Goal: Transaction & Acquisition: Purchase product/service

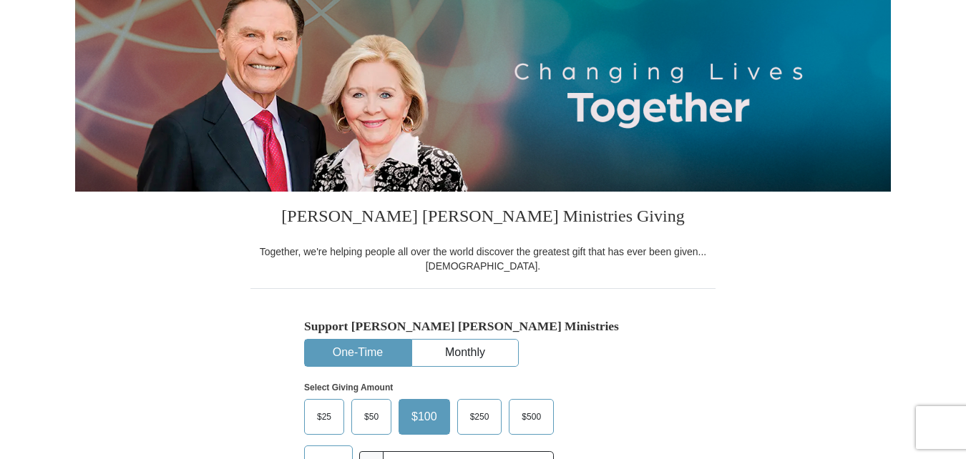
scroll to position [162, 0]
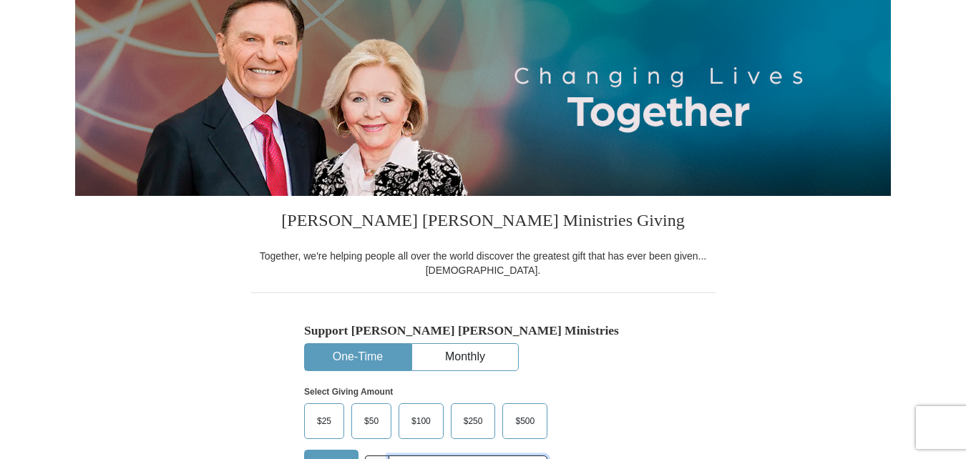
click at [417, 456] on input "text" at bounding box center [467, 468] width 159 height 25
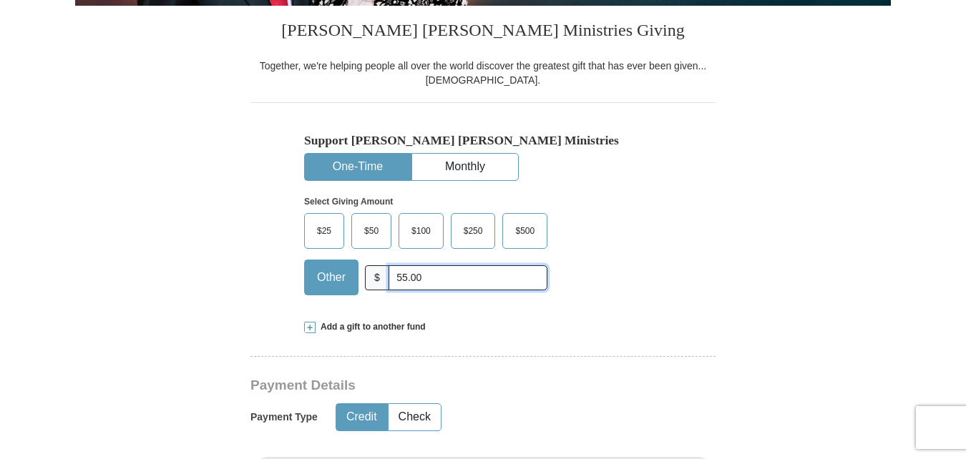
scroll to position [356, 0]
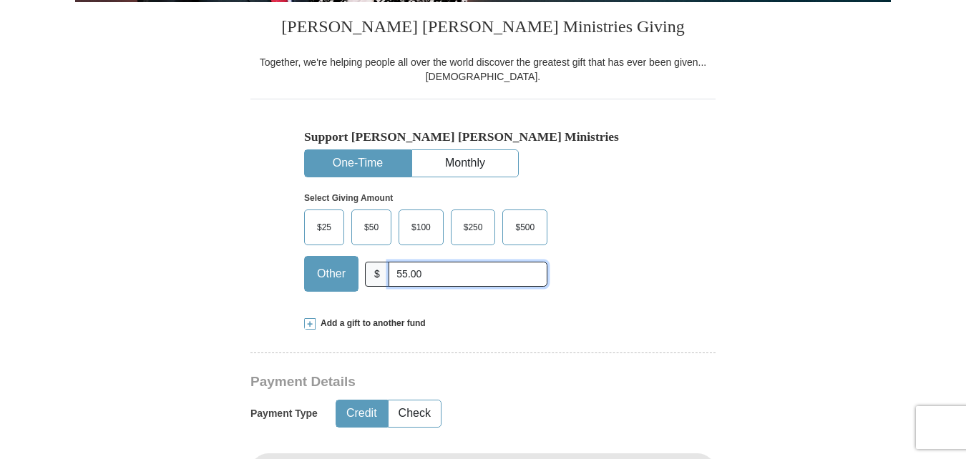
type input "55.00"
click at [399, 374] on h3 "Payment Details" at bounding box center [432, 382] width 365 height 16
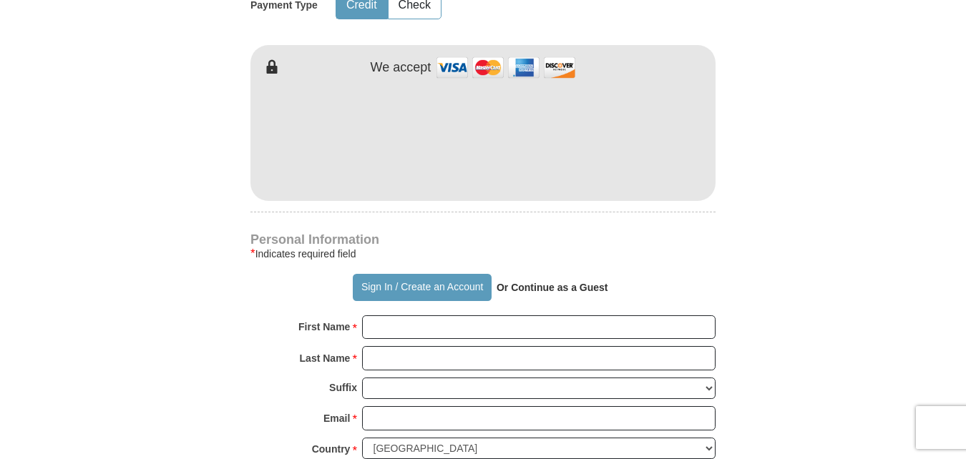
scroll to position [765, 0]
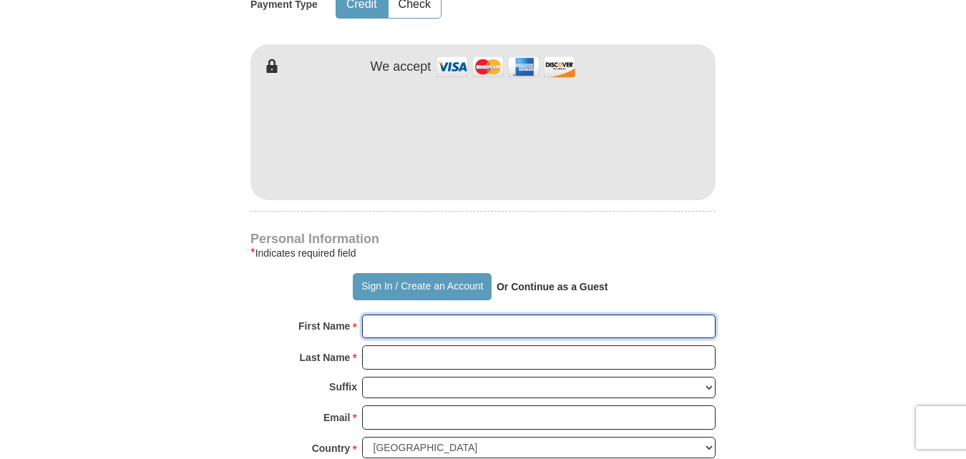
click at [406, 315] on input "First Name *" at bounding box center [538, 327] width 353 height 24
type input "Arthur"
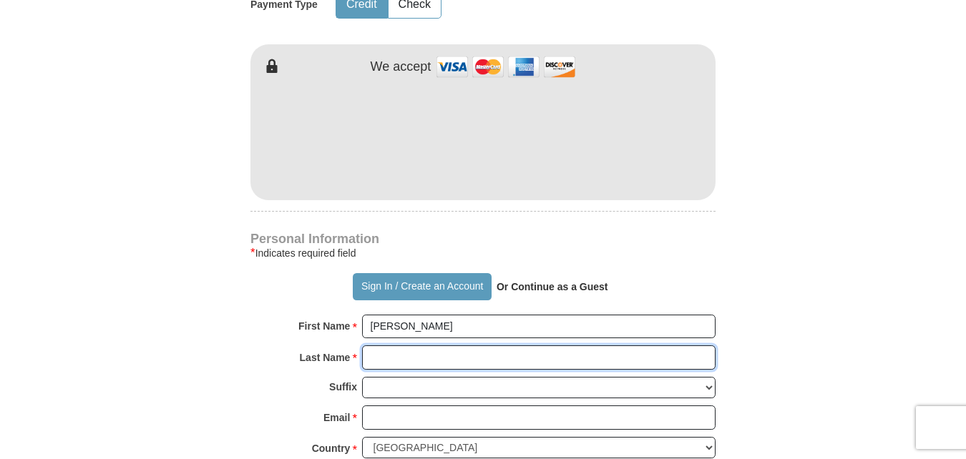
type input "Cockrell"
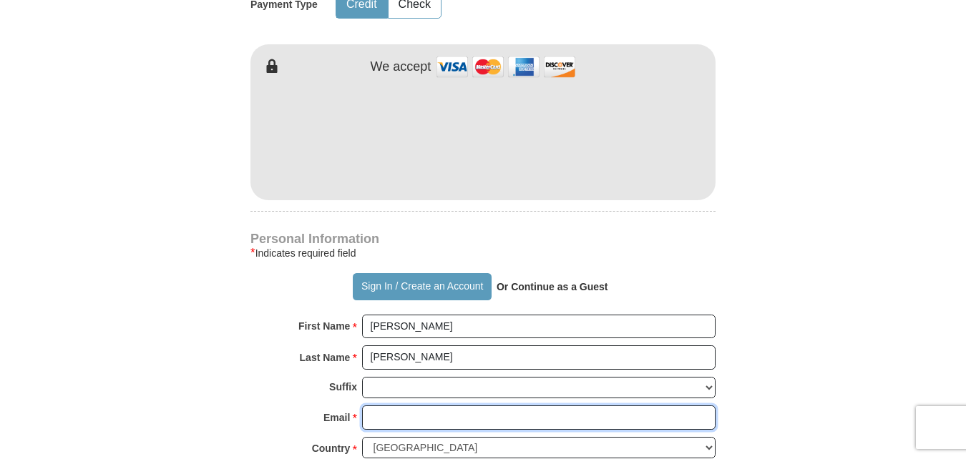
type input "[EMAIL_ADDRESS][DOMAIN_NAME]"
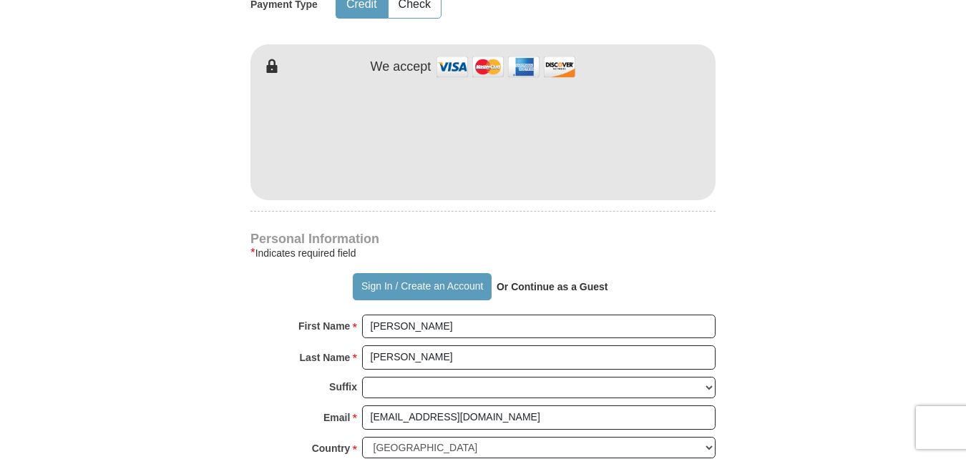
type input "[STREET_ADDRESS]"
type input "[PERSON_NAME]"
select select "AL"
type input "35080"
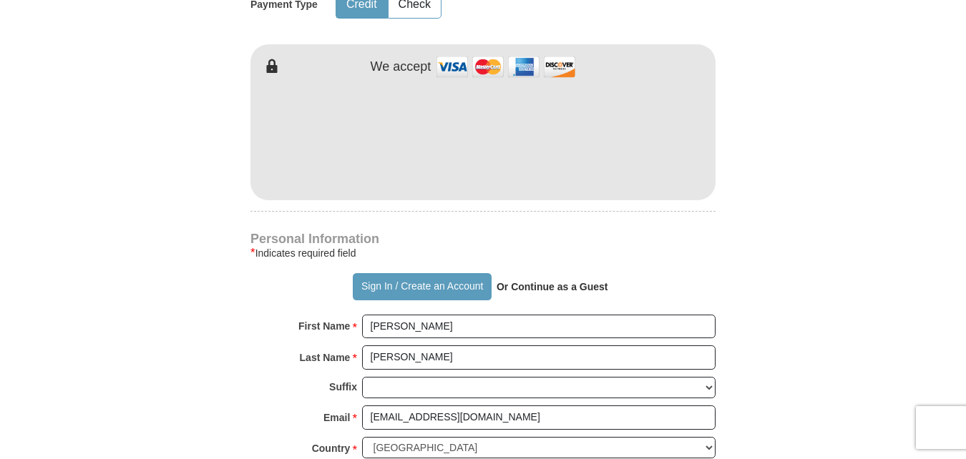
type input "2055851556"
drag, startPoint x: 965, startPoint y: 210, endPoint x: 965, endPoint y: 225, distance: 15.0
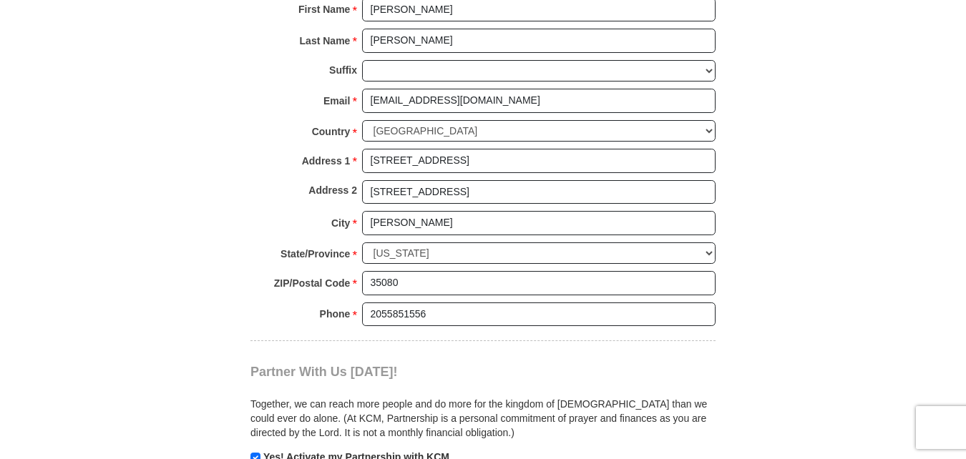
scroll to position [1089, 0]
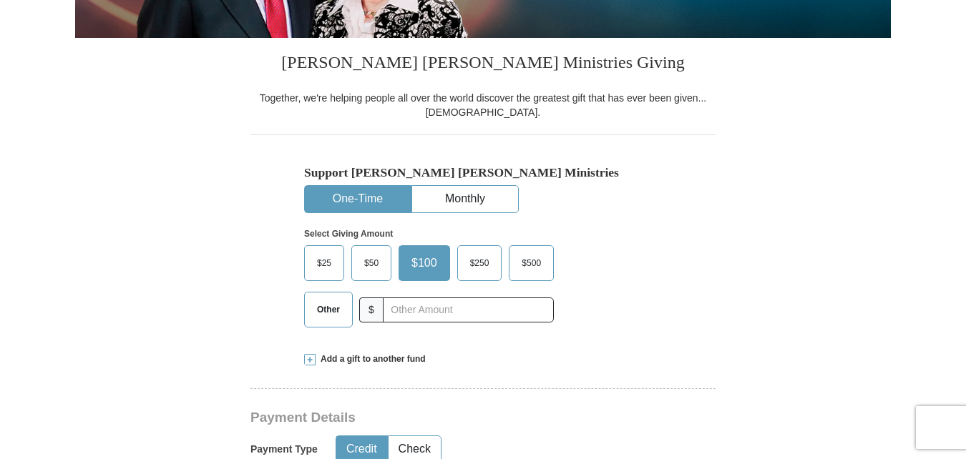
scroll to position [329, 0]
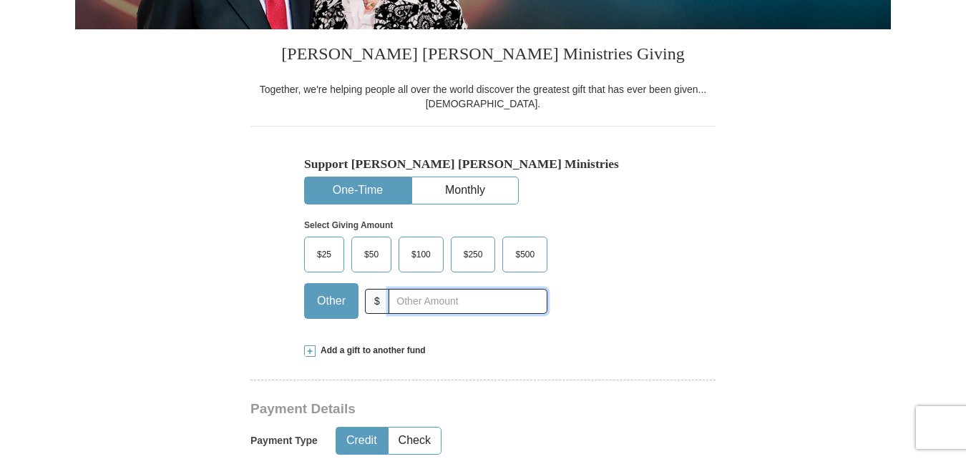
click at [407, 308] on input "text" at bounding box center [467, 301] width 159 height 25
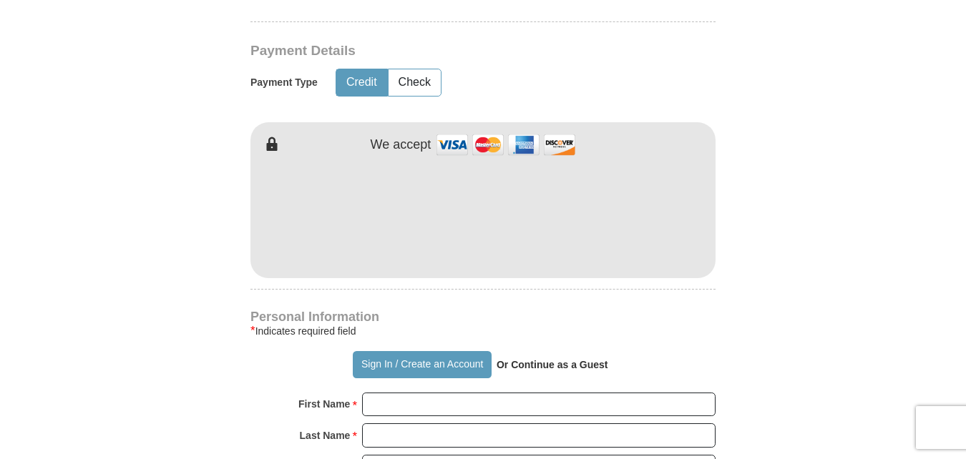
scroll to position [691, 0]
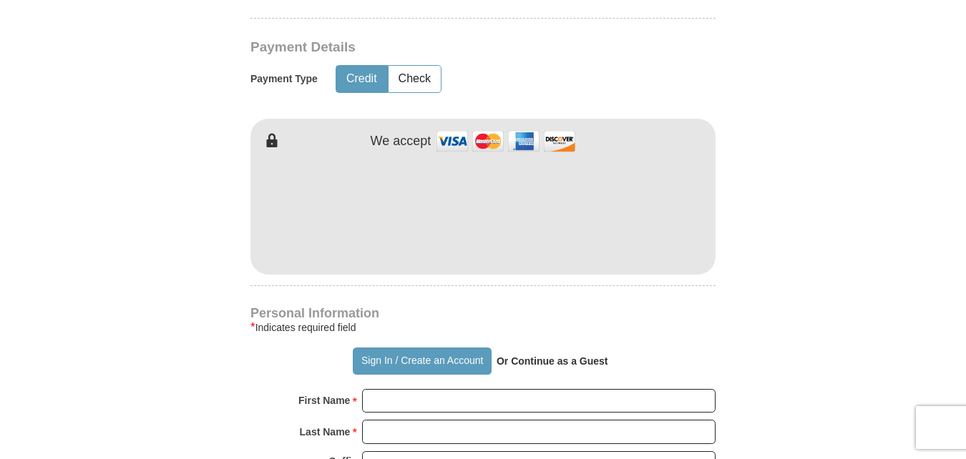
type input "125.00"
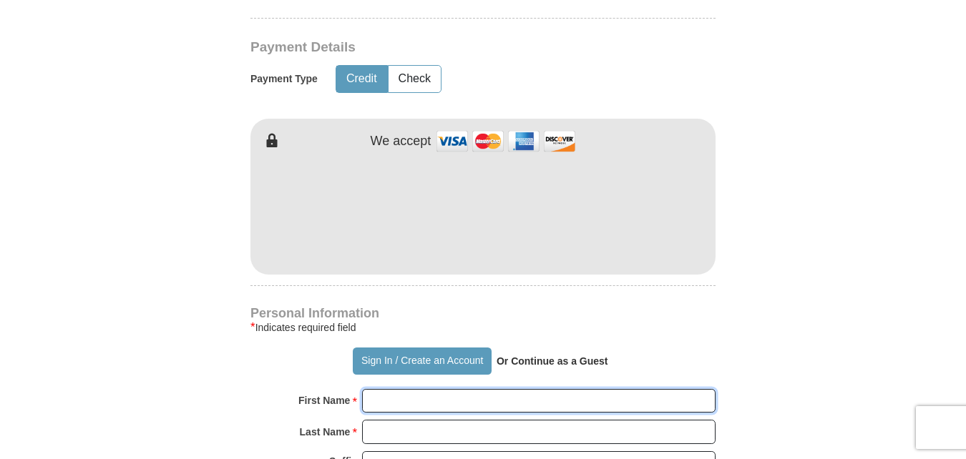
click at [378, 403] on input "First Name *" at bounding box center [538, 401] width 353 height 24
type input "Unity Of The Faith"
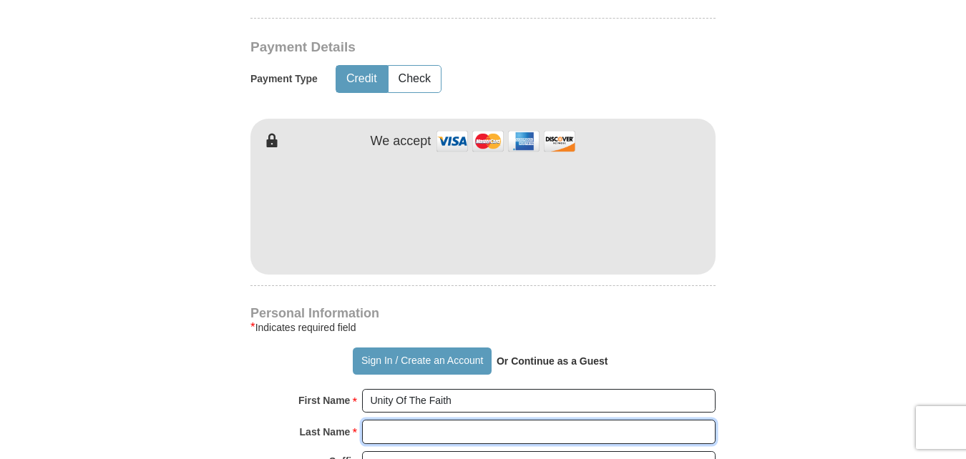
type input "Ministries"
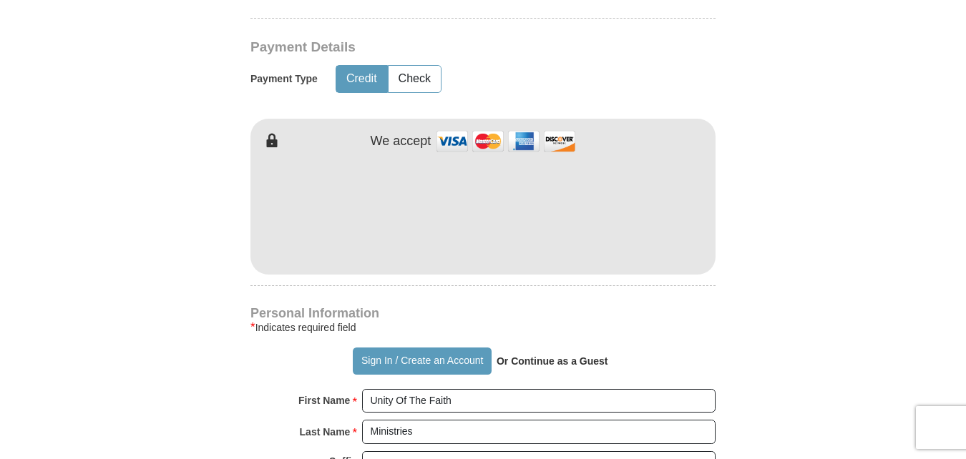
type input "[EMAIL_ADDRESS][DOMAIN_NAME]"
type input "[STREET_ADDRESS]"
type input "[PERSON_NAME]"
select select "AL"
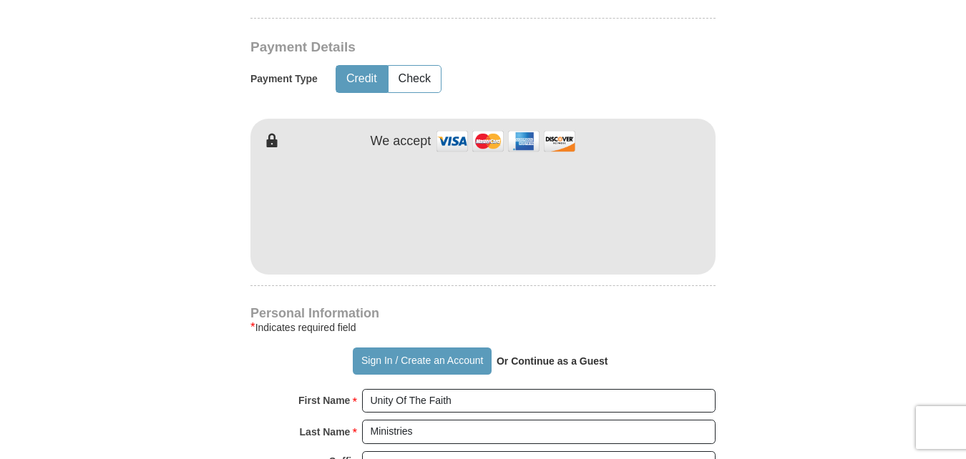
type input "35080"
type input "2055851556"
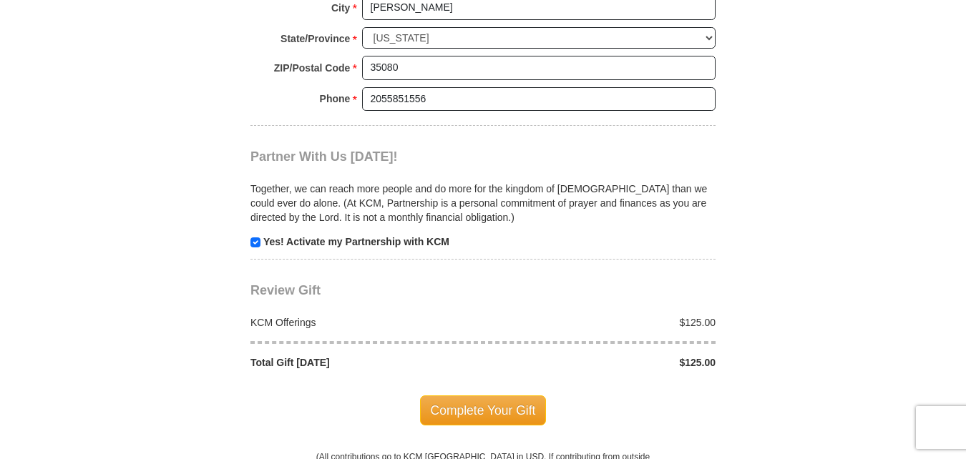
scroll to position [1306, 0]
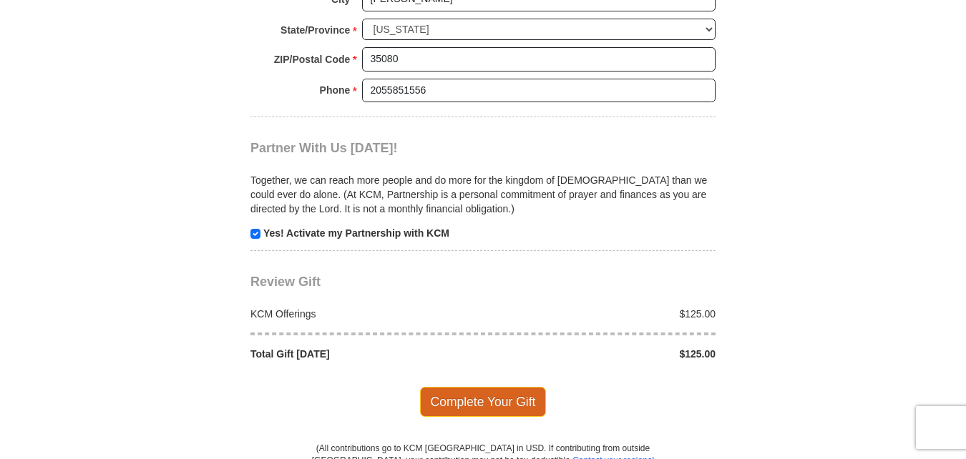
click at [507, 406] on span "Complete Your Gift" at bounding box center [483, 402] width 127 height 30
